Goal: Task Accomplishment & Management: Use online tool/utility

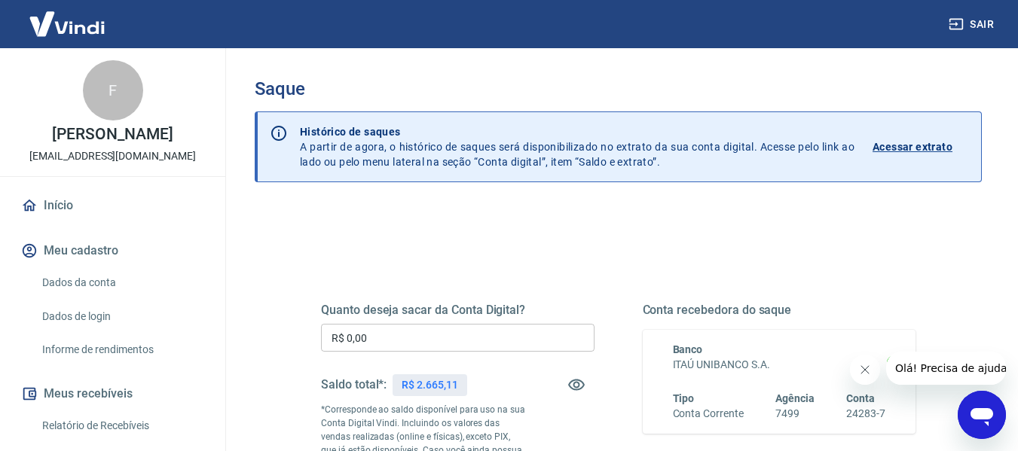
click at [412, 324] on input "R$ 0,00" at bounding box center [458, 338] width 274 height 28
